Goal: Transaction & Acquisition: Purchase product/service

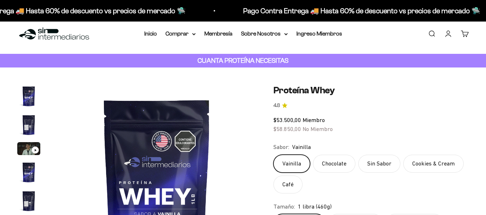
scroll to position [4, 0]
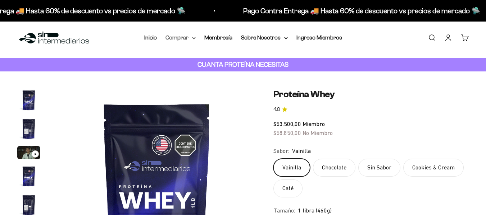
click at [191, 41] on summary "Comprar" at bounding box center [180, 37] width 30 height 9
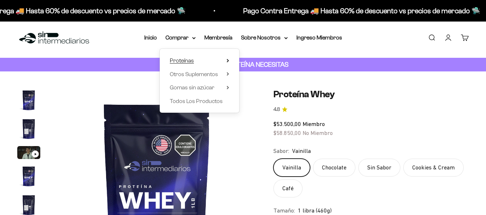
click at [191, 63] on span "Proteínas" at bounding box center [182, 61] width 24 height 6
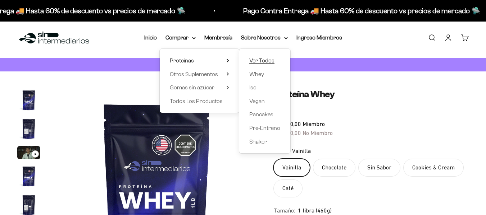
click at [264, 59] on span "Ver Todos" at bounding box center [261, 61] width 25 height 6
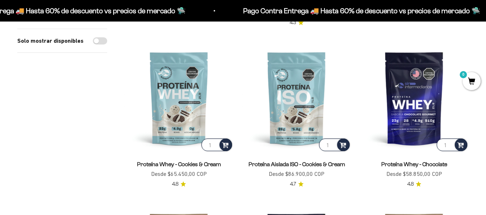
scroll to position [241, 0]
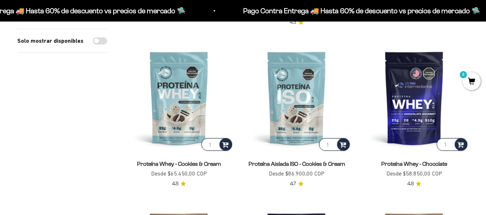
click at [103, 125] on div "Solo mostrar disponibles" at bounding box center [62, 197] width 90 height 648
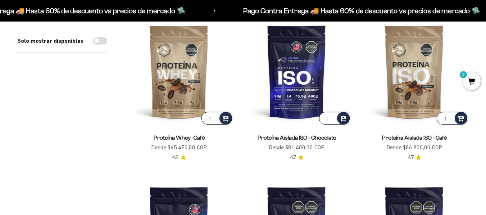
scroll to position [421, 0]
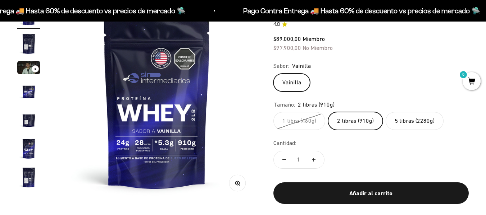
scroll to position [87, 0]
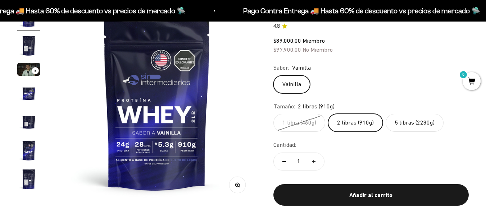
click at [413, 123] on label "5 libras (2280g)" at bounding box center [415, 123] width 58 height 18
click at [273, 114] on input "5 libras (2280g)" at bounding box center [273, 114] width 0 height 0
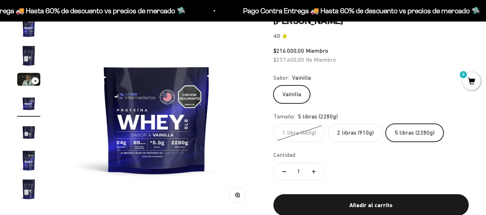
scroll to position [77, 0]
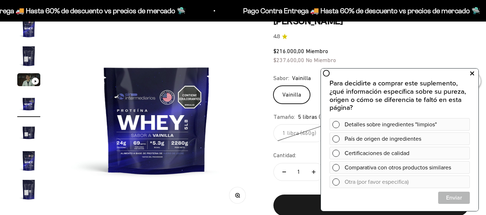
click at [473, 76] on icon at bounding box center [472, 73] width 4 height 9
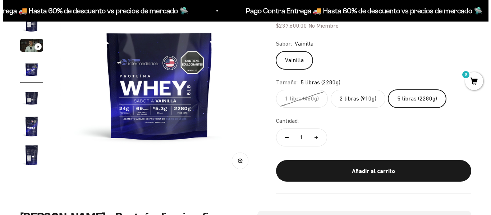
scroll to position [112, 0]
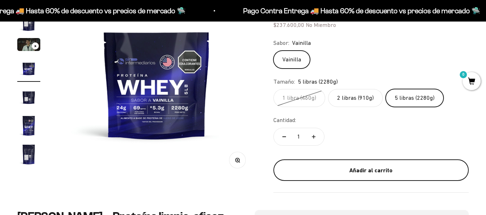
click at [356, 174] on div "Añadir al carrito" at bounding box center [371, 170] width 167 height 9
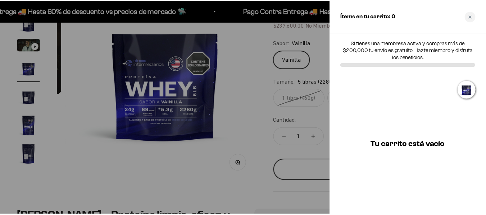
scroll to position [0, 617]
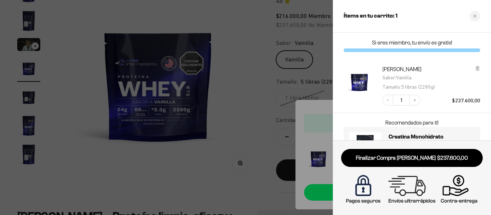
click at [303, 91] on div at bounding box center [245, 107] width 491 height 215
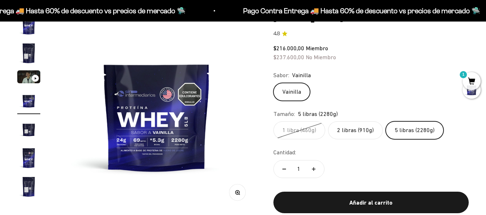
scroll to position [69, 0]
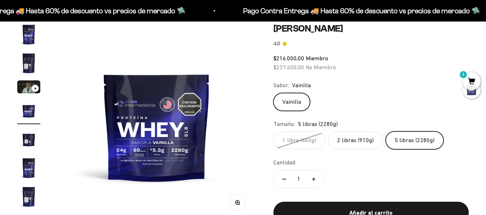
click at [472, 82] on span "1" at bounding box center [472, 81] width 18 height 18
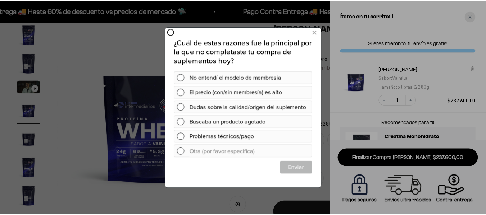
scroll to position [0, 0]
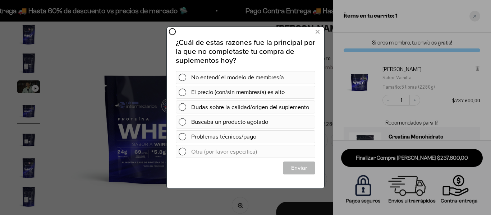
click at [471, 14] on div at bounding box center [245, 107] width 491 height 215
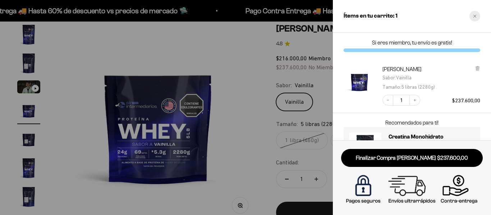
click at [477, 18] on div "Close cart" at bounding box center [475, 16] width 11 height 11
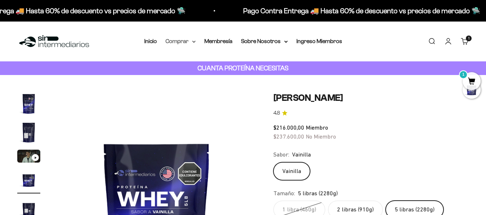
click at [187, 45] on summary "Comprar" at bounding box center [180, 41] width 30 height 9
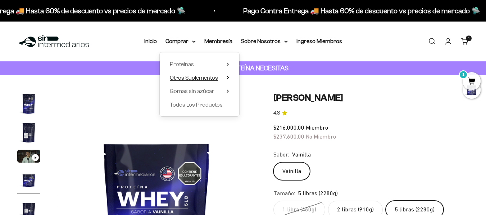
click at [220, 81] on summary "Otros Suplementos" at bounding box center [199, 77] width 59 height 9
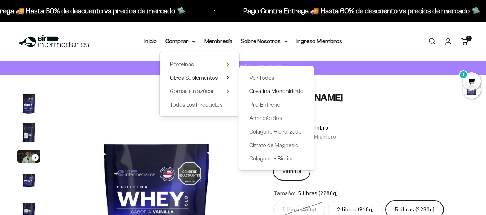
click at [279, 95] on span "Creatina Monohidrato" at bounding box center [276, 91] width 54 height 9
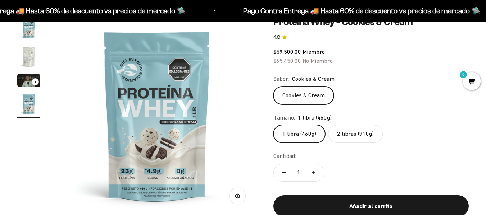
scroll to position [77, 0]
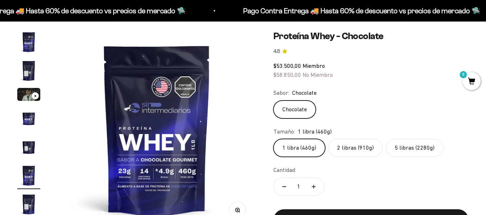
scroll to position [62, 0]
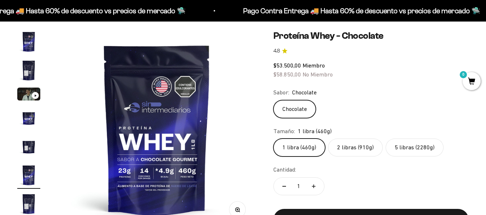
click at [429, 144] on label "5 libras (2280g)" at bounding box center [415, 148] width 58 height 18
click at [273, 139] on input "5 libras (2280g)" at bounding box center [273, 138] width 0 height 0
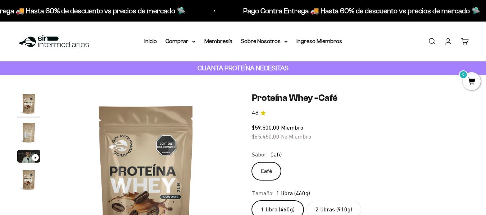
scroll to position [53, 0]
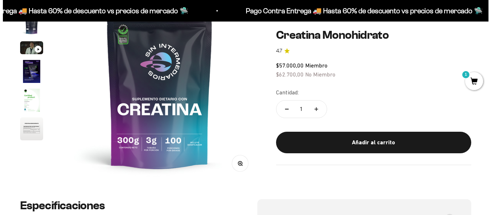
scroll to position [109, 0]
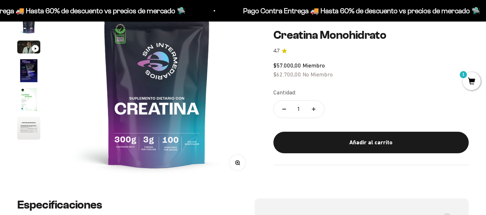
click at [319, 108] on button "Aumentar cantidad" at bounding box center [313, 108] width 21 height 17
click at [283, 109] on icon "Reducir cantidad" at bounding box center [284, 109] width 4 height 1
type input "2"
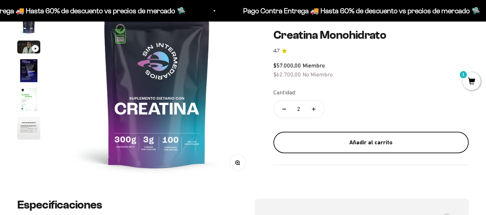
click at [365, 139] on div "Añadir al carrito" at bounding box center [371, 142] width 167 height 9
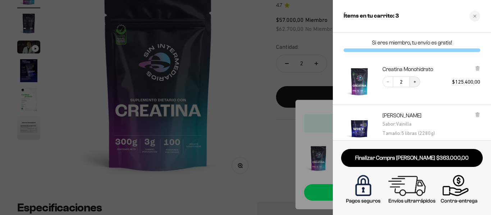
click at [416, 80] on icon "Increase quantity" at bounding box center [415, 82] width 4 height 4
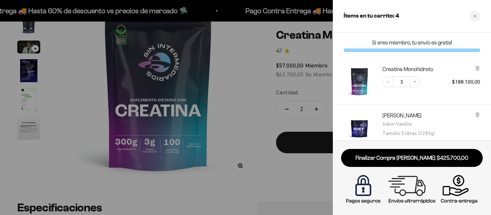
click at [429, 20] on div "Ítems en tu carrito: 4" at bounding box center [412, 16] width 158 height 33
click at [413, 81] on button "Increase quantity" at bounding box center [415, 82] width 11 height 11
click at [414, 7] on div "Ítems en tu carrito: 5" at bounding box center [412, 16] width 158 height 33
